Goal: Information Seeking & Learning: Learn about a topic

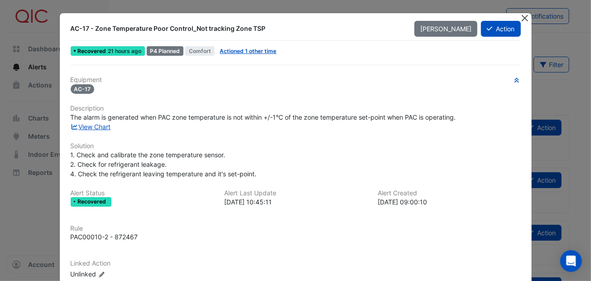
click at [521, 14] on button "Close" at bounding box center [525, 18] width 10 height 10
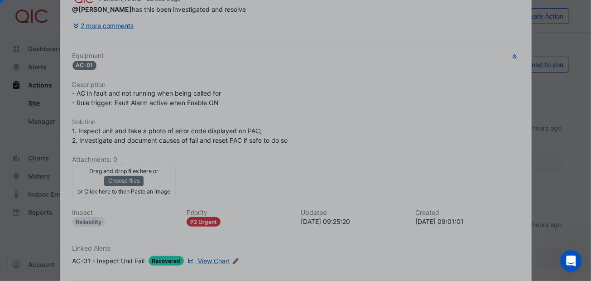
scroll to position [155, 0]
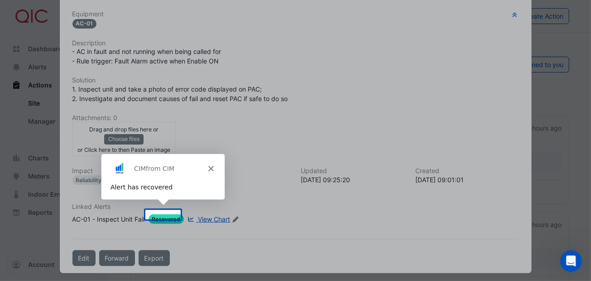
click at [208, 169] on icon "Close" at bounding box center [210, 167] width 5 height 5
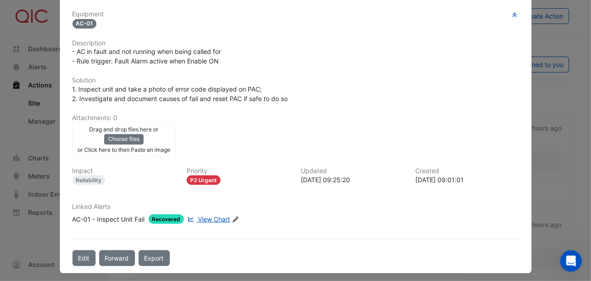
click at [200, 215] on span "View Chart" at bounding box center [214, 219] width 32 height 8
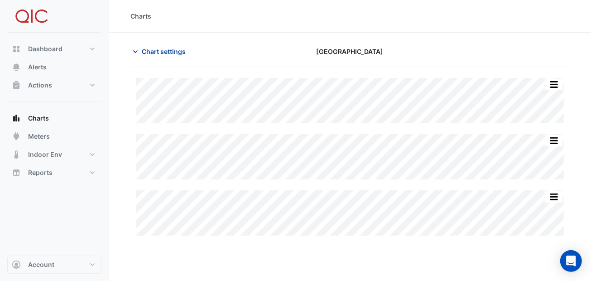
click at [137, 50] on icon "button" at bounding box center [135, 51] width 9 height 9
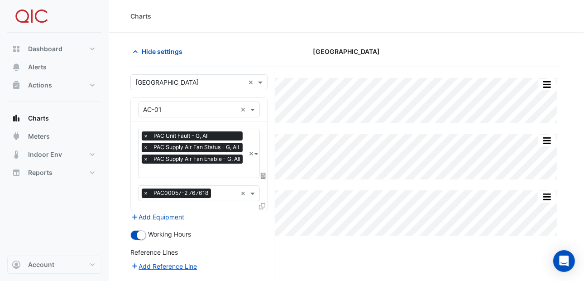
click at [358, 247] on div "Split All Split None Print Save as JPEG Save as PNG Pivot Data Table Export CSV…" at bounding box center [346, 231] width 432 height 328
click at [262, 40] on section "Hide settings Bathurst City Central Split All Split None Print Save as JPEG Sav…" at bounding box center [346, 214] width 475 height 363
click at [135, 50] on icon "button" at bounding box center [135, 51] width 5 height 3
